Goal: Task Accomplishment & Management: Use online tool/utility

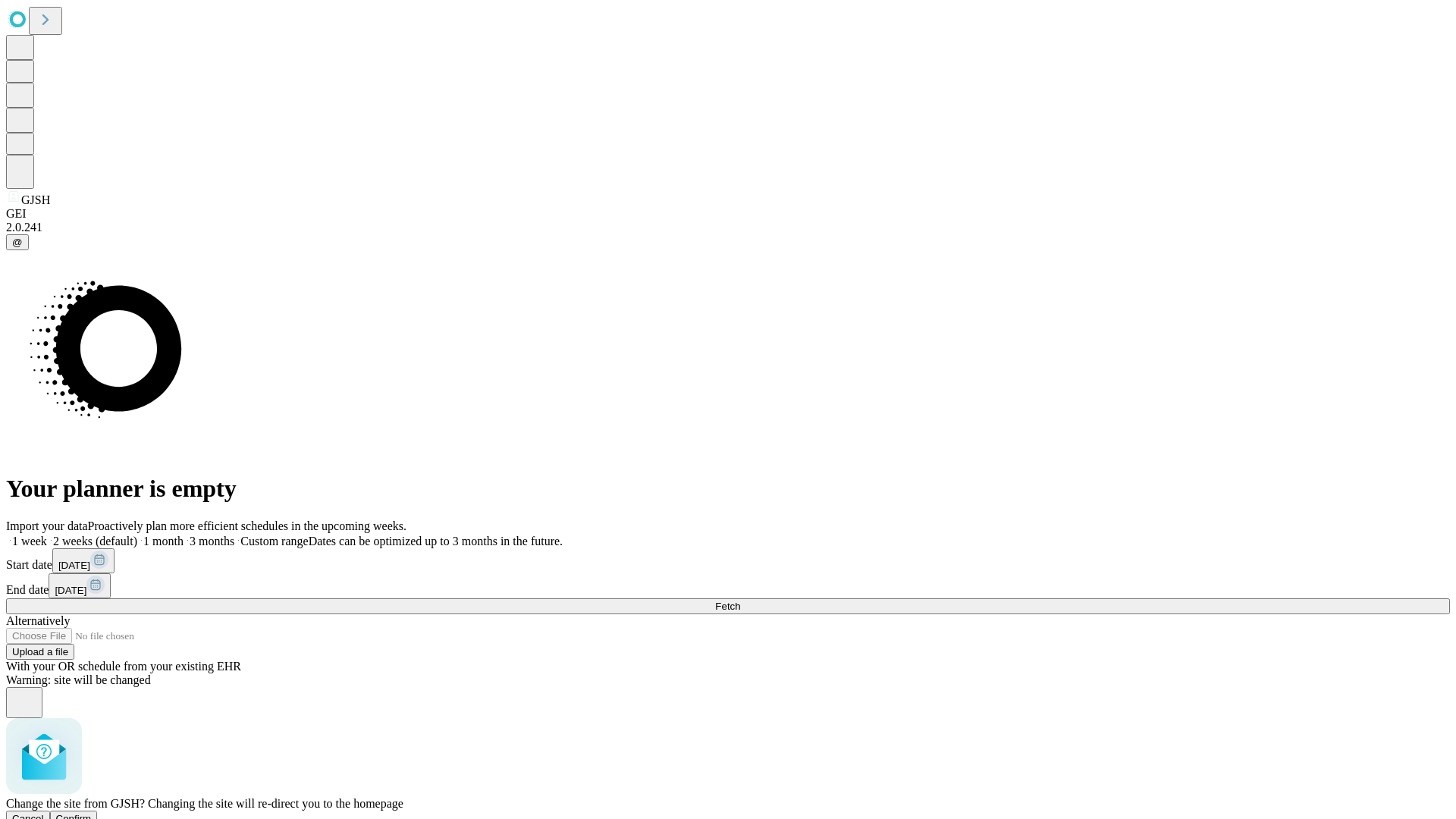
click at [92, 813] on span "Confirm" at bounding box center [74, 818] width 35 height 11
click at [47, 535] on label "1 week" at bounding box center [26, 541] width 41 height 13
click at [740, 600] on span "Fetch" at bounding box center [727, 606] width 25 height 11
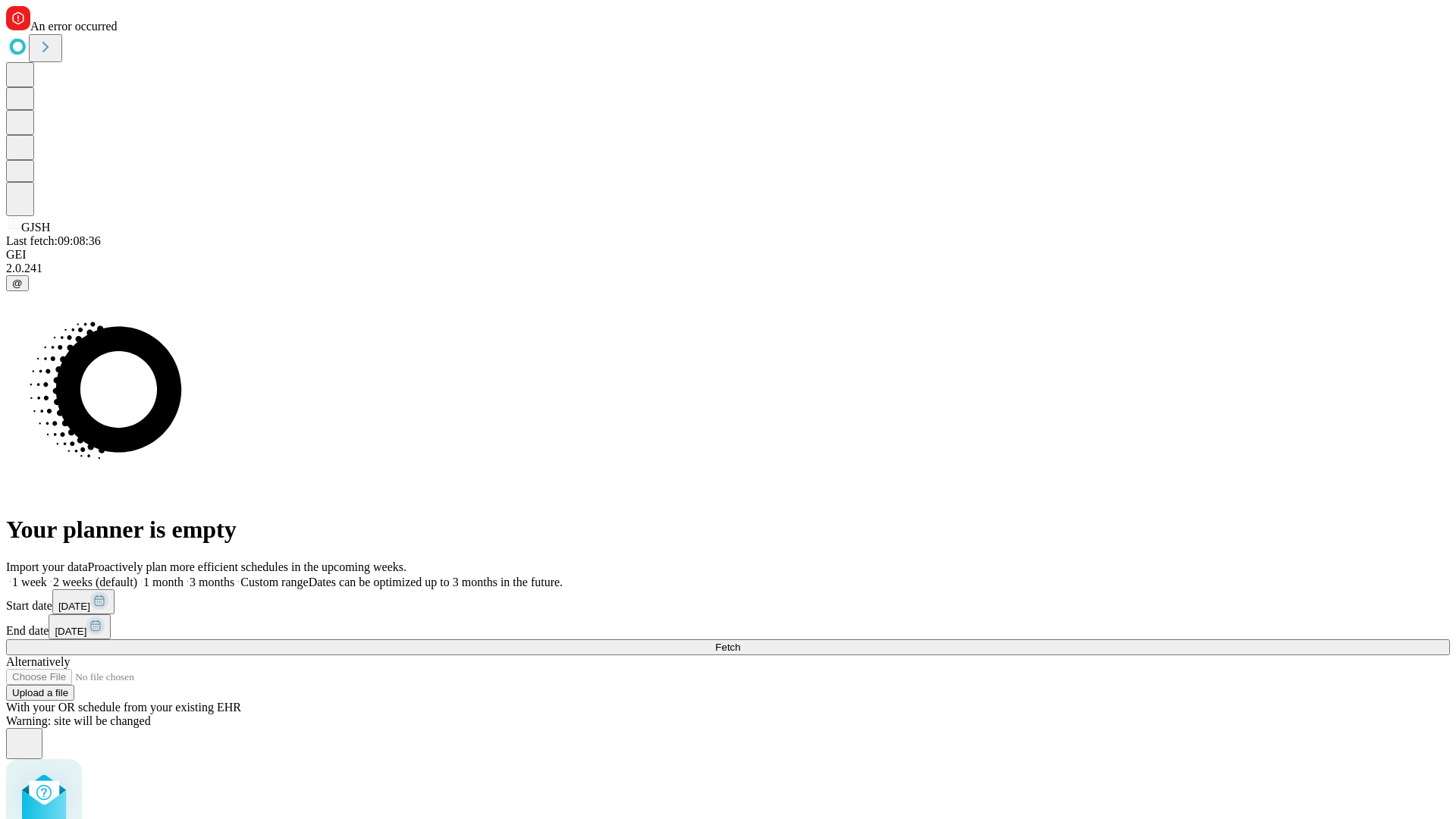
click at [47, 576] on label "1 week" at bounding box center [26, 582] width 41 height 13
click at [740, 642] on span "Fetch" at bounding box center [727, 647] width 25 height 11
click at [47, 576] on label "1 week" at bounding box center [26, 582] width 41 height 13
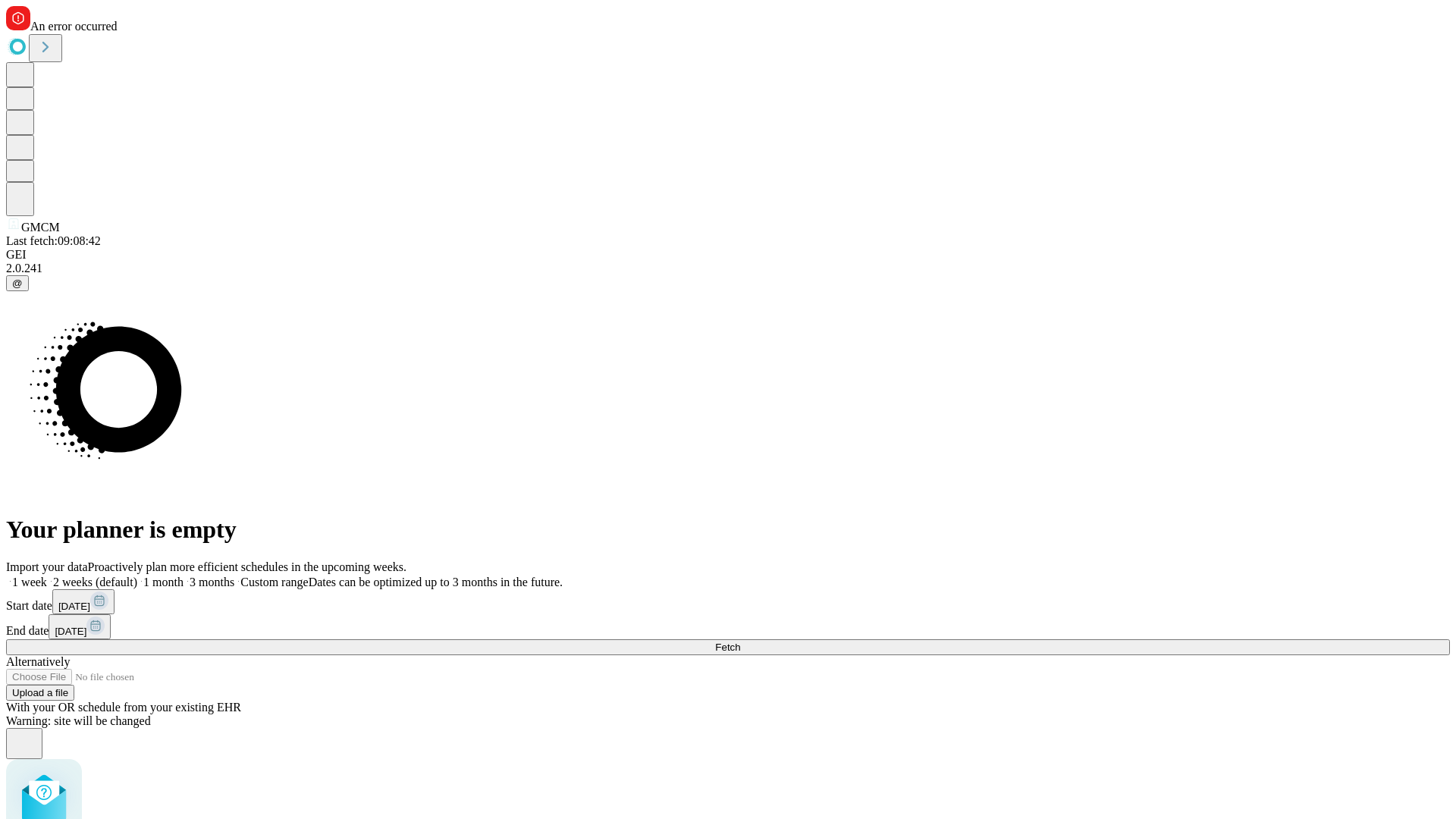
click at [740, 642] on span "Fetch" at bounding box center [727, 647] width 25 height 11
click at [47, 576] on label "1 week" at bounding box center [26, 582] width 41 height 13
click at [740, 642] on span "Fetch" at bounding box center [727, 647] width 25 height 11
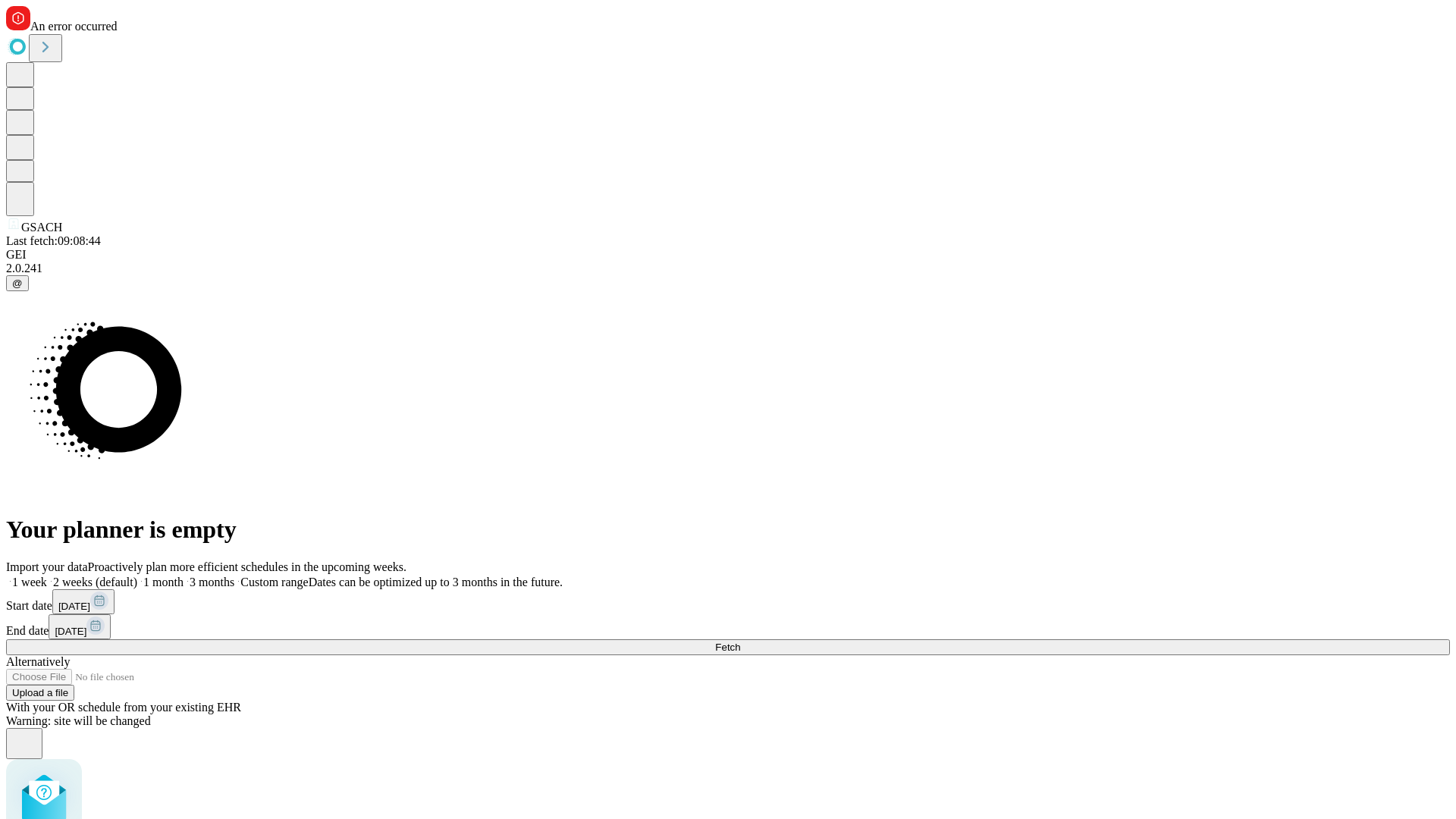
click at [47, 576] on label "1 week" at bounding box center [26, 582] width 41 height 13
click at [740, 642] on span "Fetch" at bounding box center [727, 647] width 25 height 11
click at [47, 576] on label "1 week" at bounding box center [26, 582] width 41 height 13
click at [740, 642] on span "Fetch" at bounding box center [727, 647] width 25 height 11
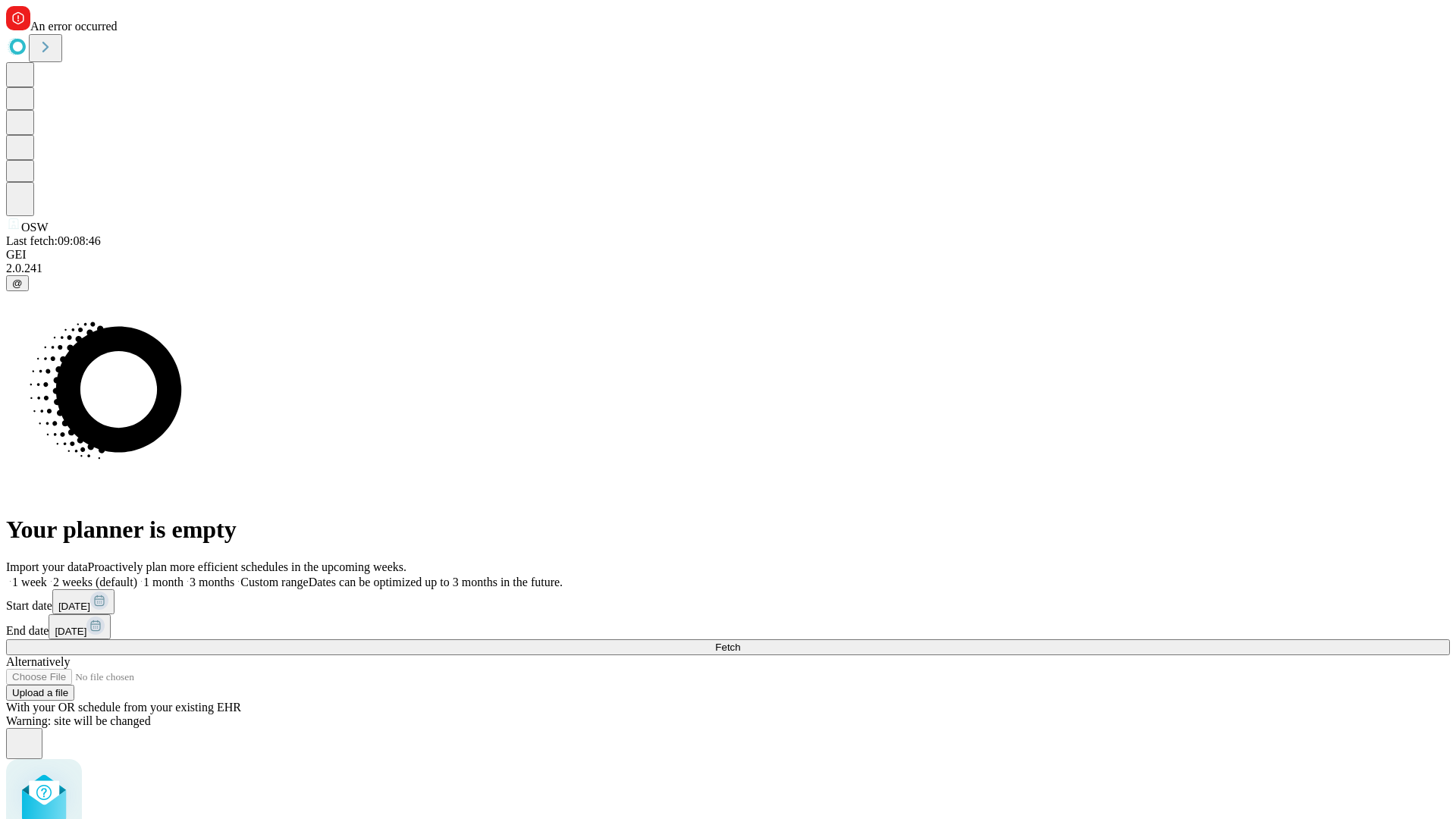
click at [47, 576] on label "1 week" at bounding box center [26, 582] width 41 height 13
click at [740, 642] on span "Fetch" at bounding box center [727, 647] width 25 height 11
click at [47, 576] on label "1 week" at bounding box center [26, 582] width 41 height 13
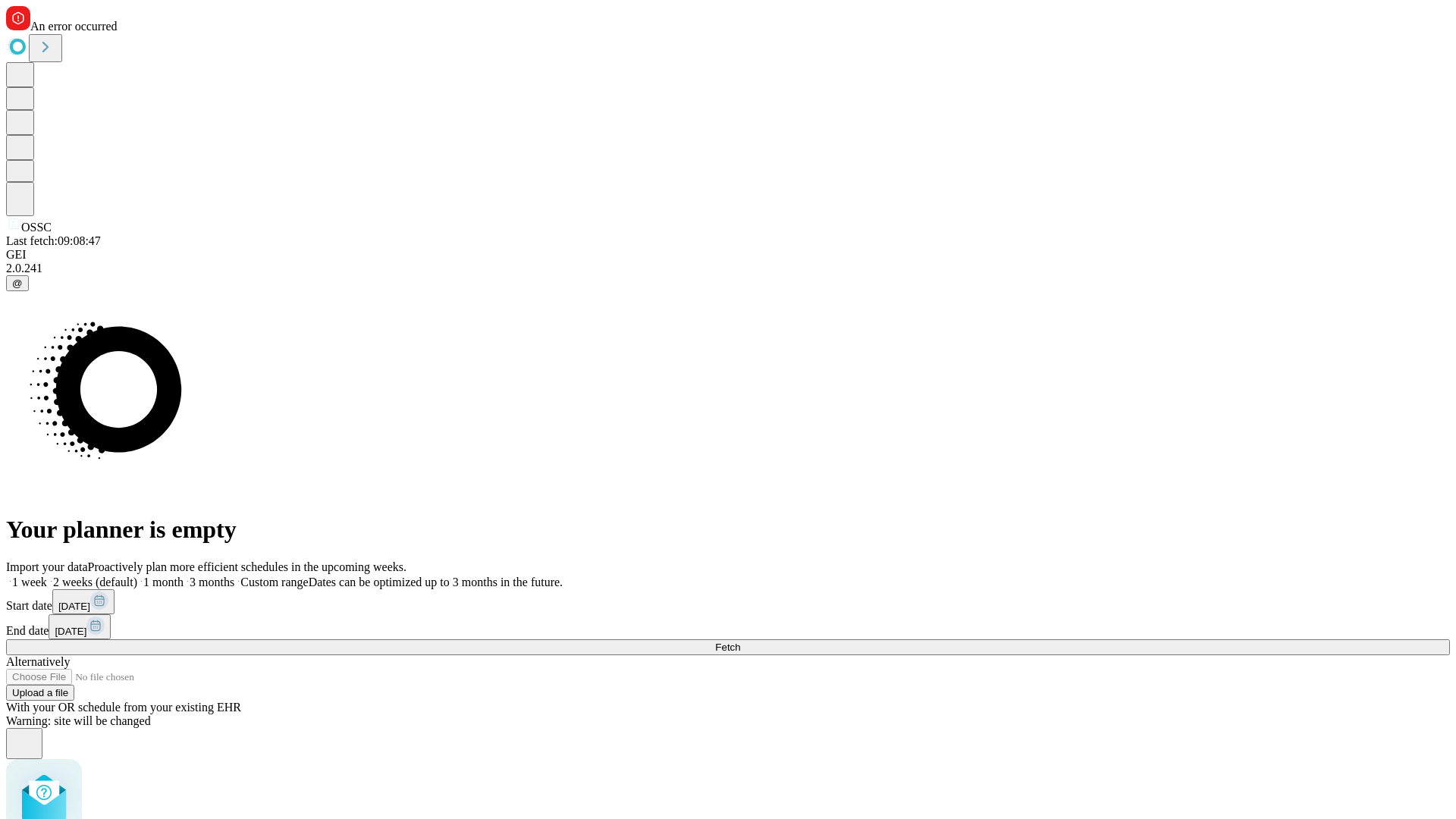
click at [740, 642] on span "Fetch" at bounding box center [727, 647] width 25 height 11
click at [47, 576] on label "1 week" at bounding box center [26, 582] width 41 height 13
click at [740, 642] on span "Fetch" at bounding box center [727, 647] width 25 height 11
